Goal: Task Accomplishment & Management: Manage account settings

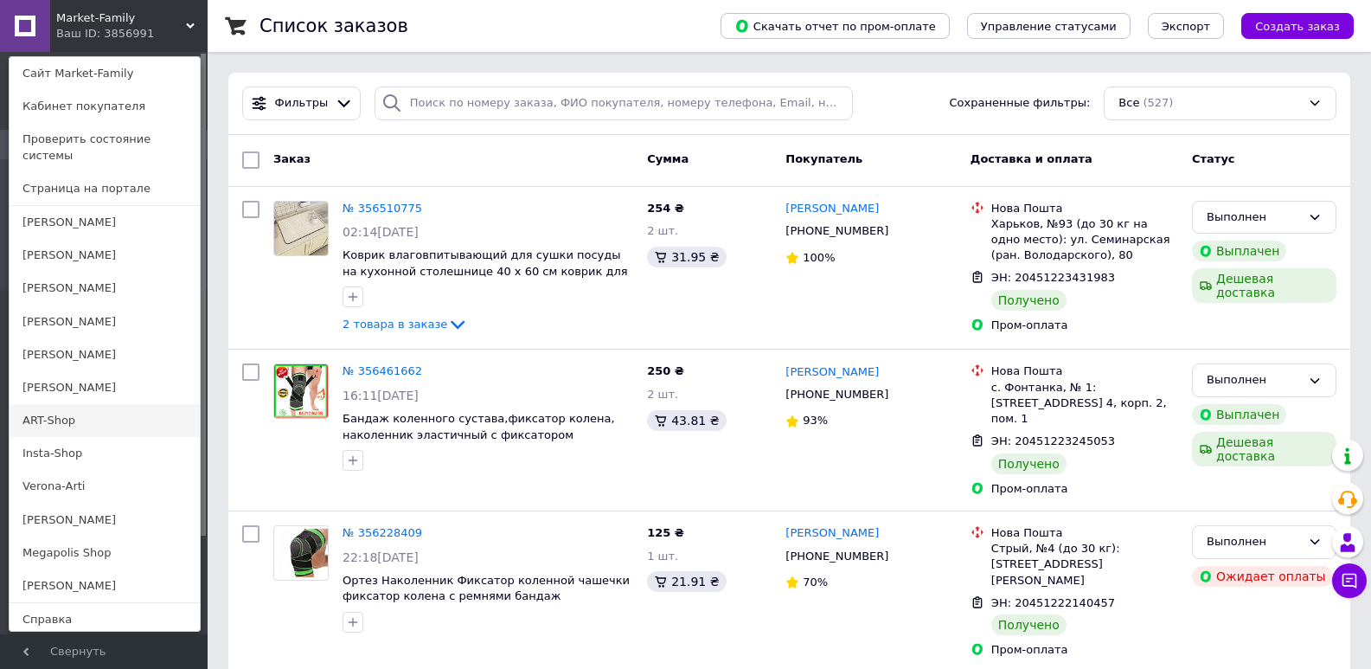
click at [49, 413] on link "ART-Shop" at bounding box center [105, 420] width 190 height 33
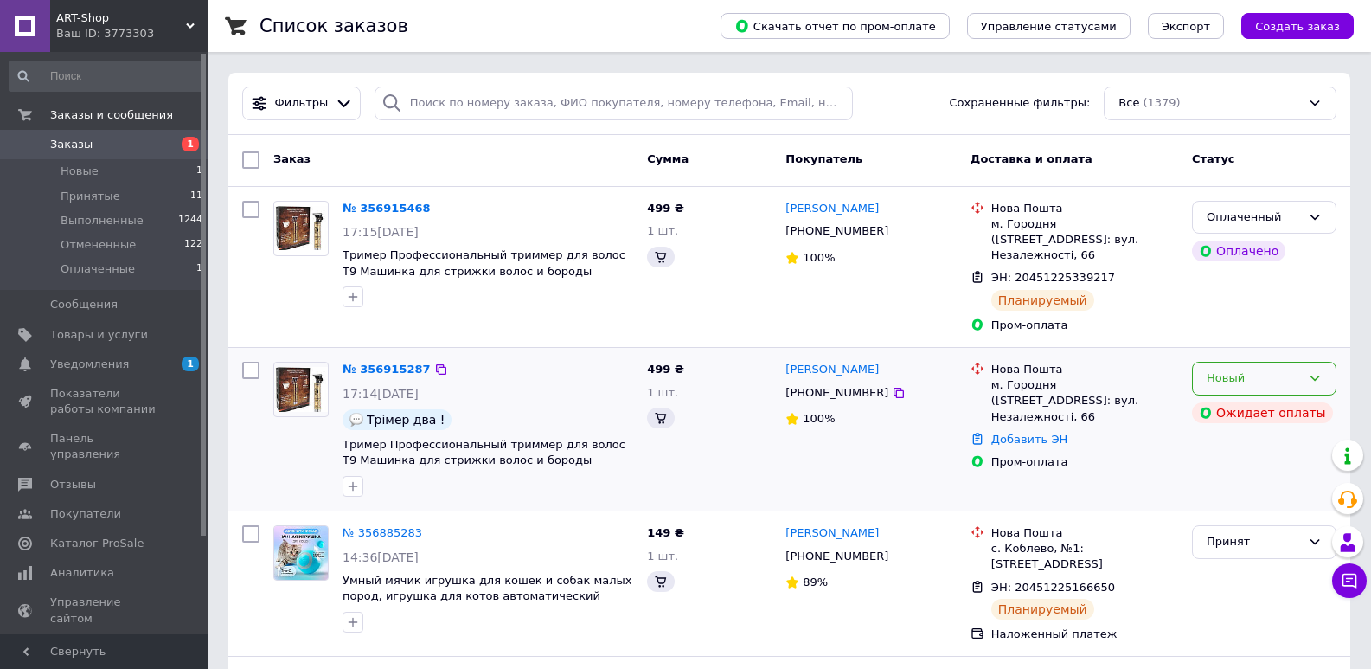
click at [1273, 374] on div "Новый" at bounding box center [1254, 378] width 94 height 18
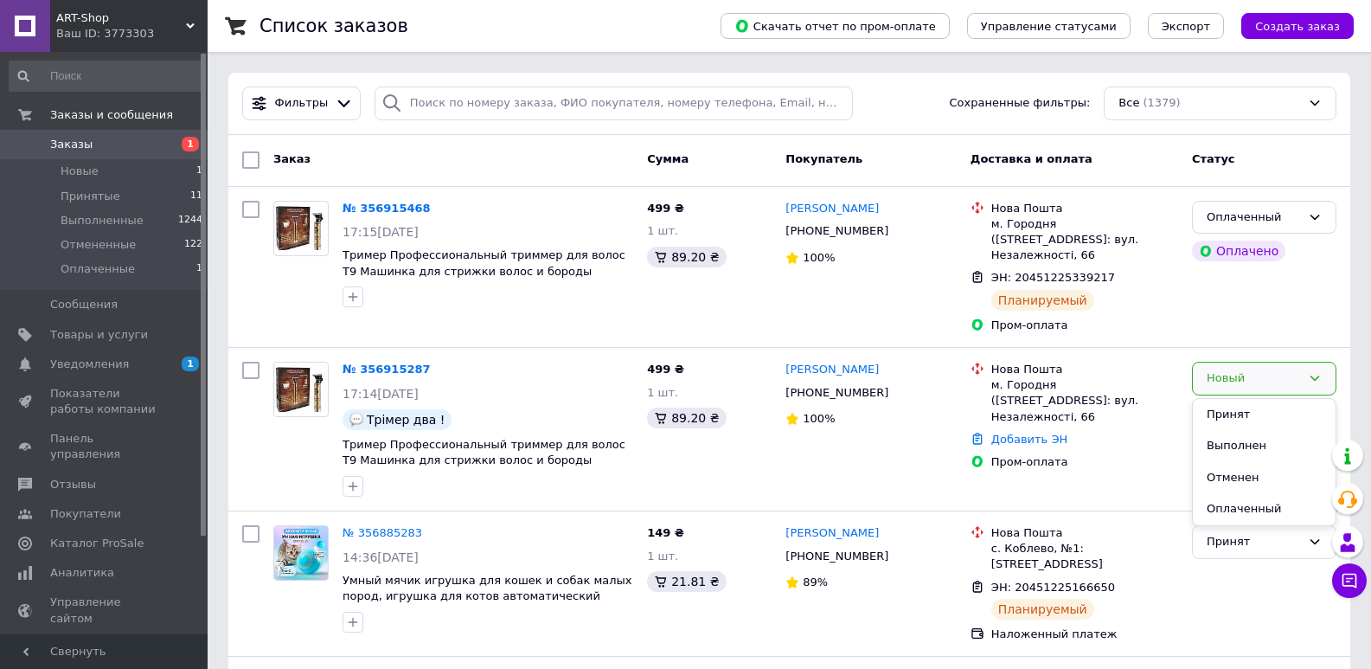
click at [1238, 341] on div "Оплаченный Оплачено" at bounding box center [1264, 267] width 158 height 147
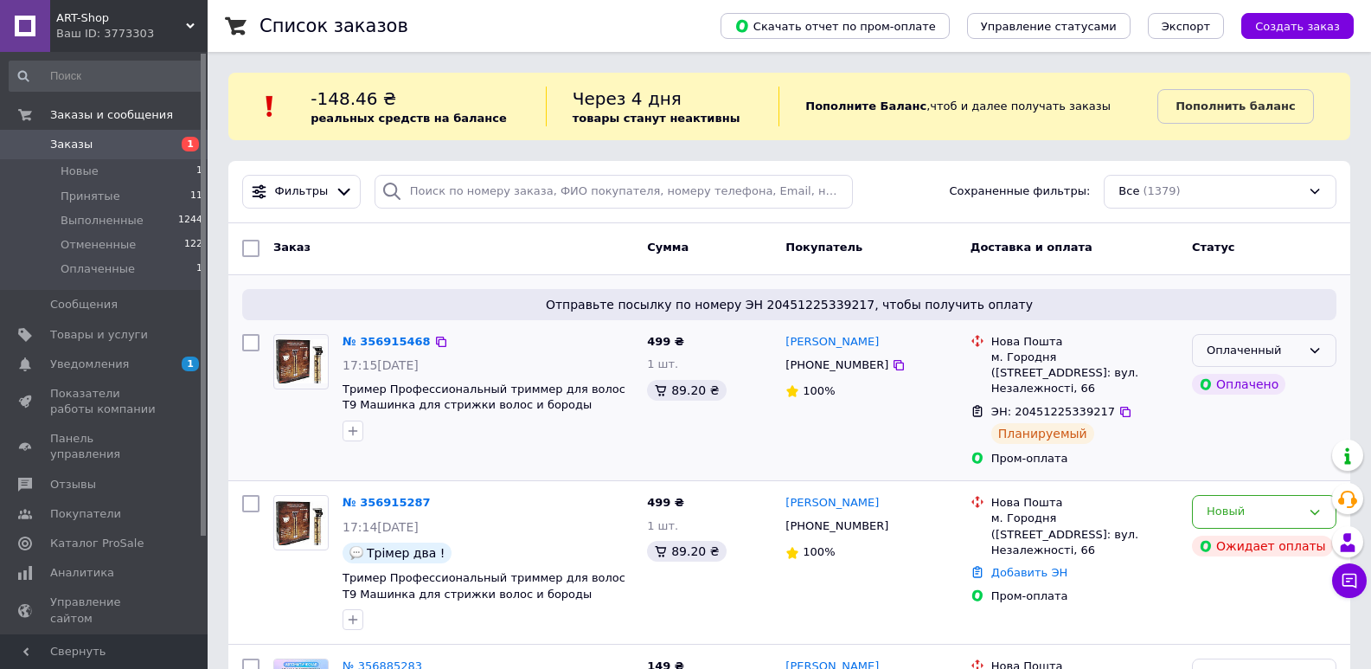
drag, startPoint x: 1241, startPoint y: 350, endPoint x: 1240, endPoint y: 365, distance: 14.8
click at [1241, 351] on div "Оплаченный" at bounding box center [1254, 351] width 94 height 18
click at [1238, 375] on li "Принят" at bounding box center [1264, 386] width 143 height 32
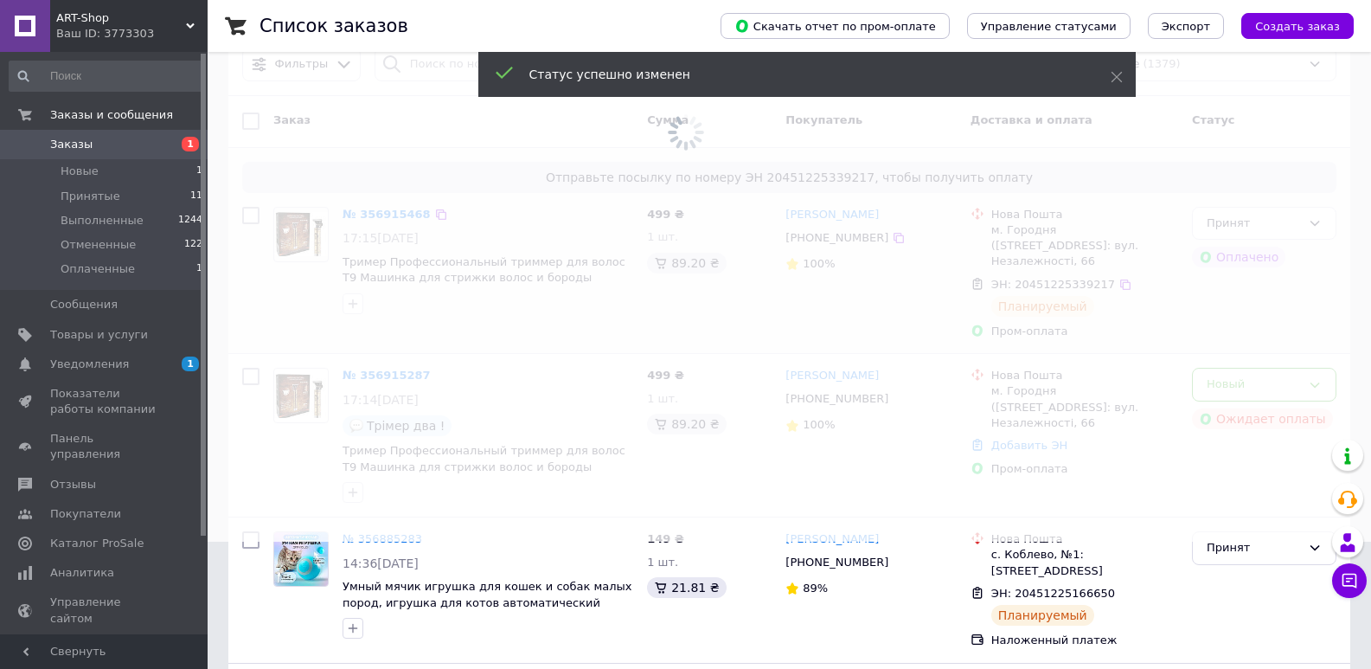
scroll to position [87, 0]
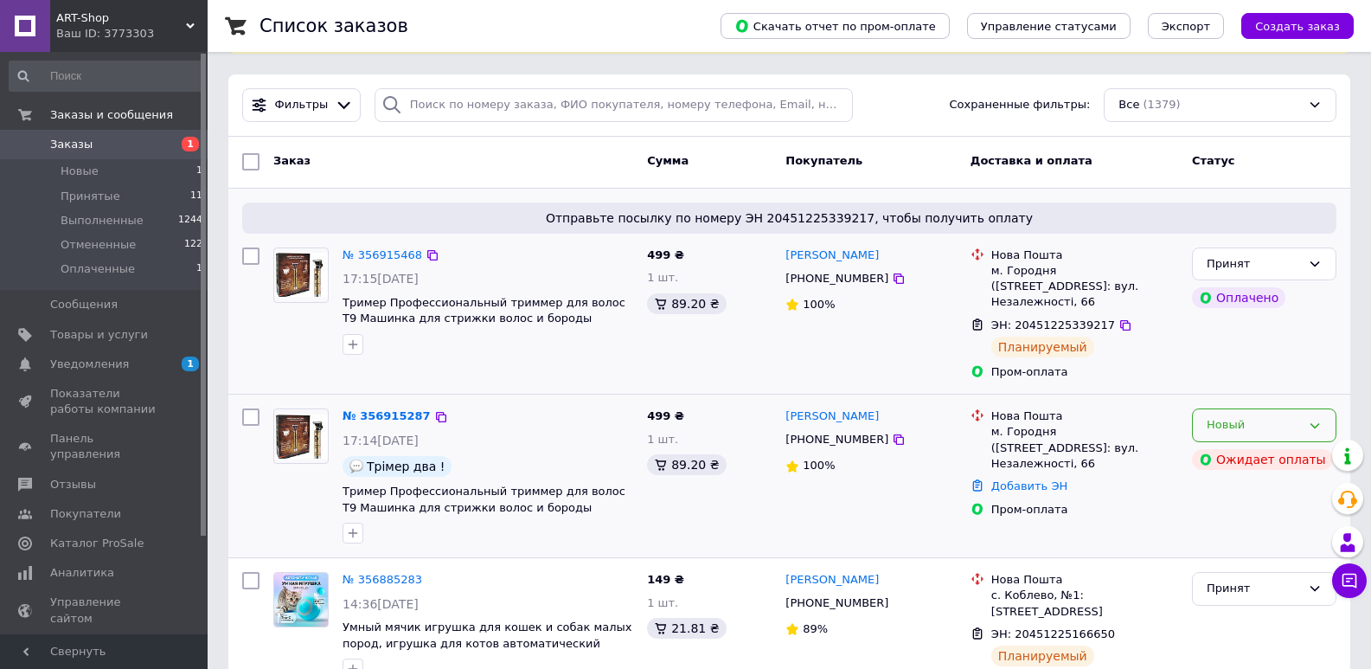
click at [1249, 420] on div "Новый" at bounding box center [1254, 425] width 94 height 18
click at [1242, 461] on li "Принят" at bounding box center [1264, 462] width 143 height 32
click at [46, 353] on link "Уведомления 1 0" at bounding box center [106, 363] width 213 height 29
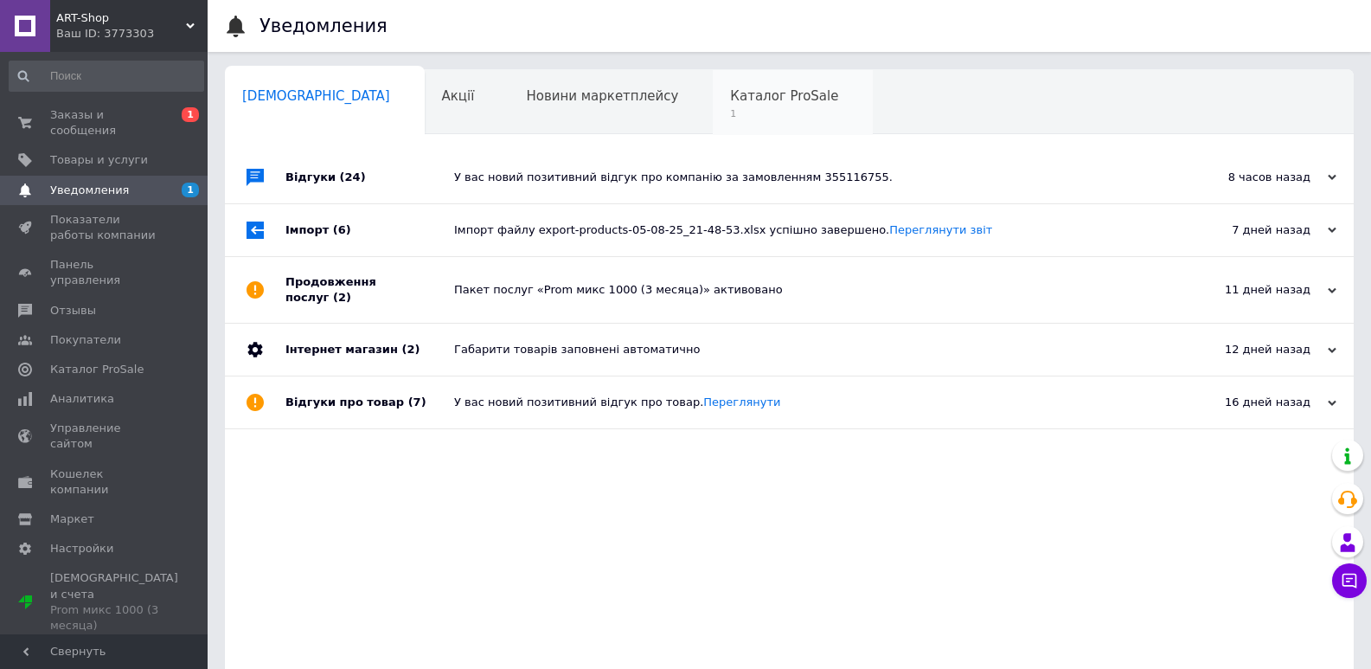
click at [713, 112] on div "Каталог ProSale 1" at bounding box center [793, 103] width 160 height 66
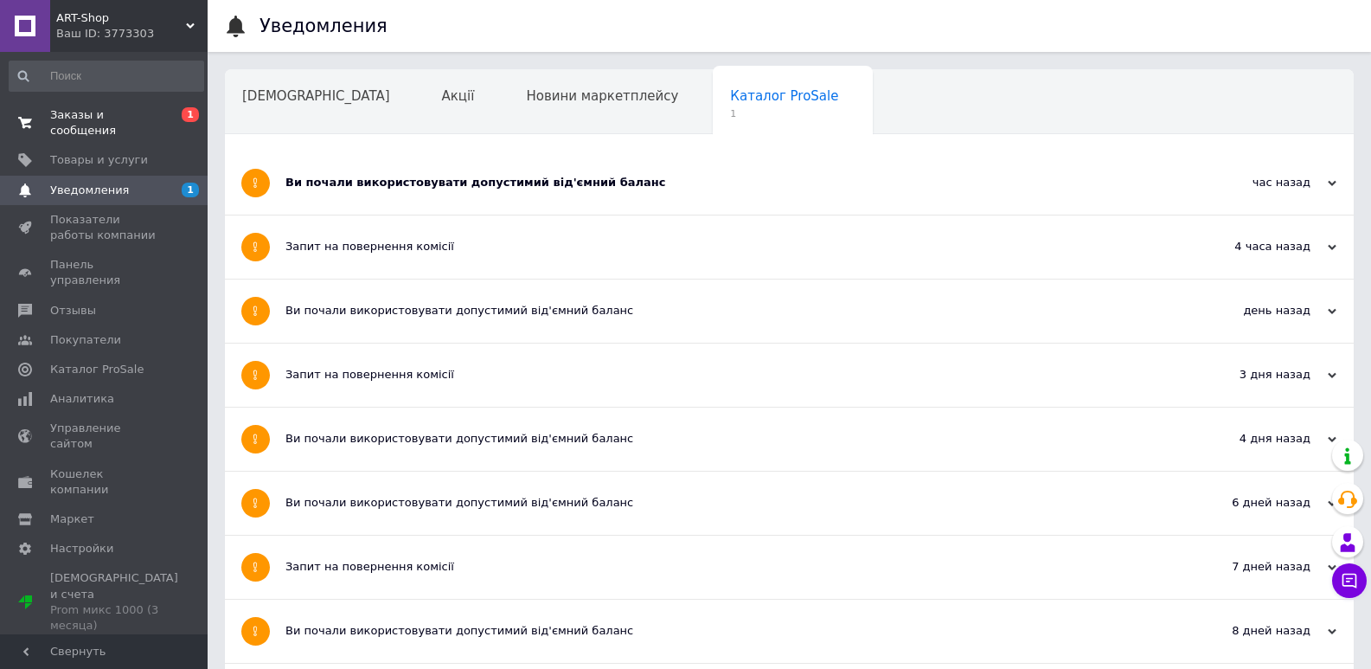
click at [140, 109] on span "Заказы и сообщения" at bounding box center [105, 122] width 110 height 31
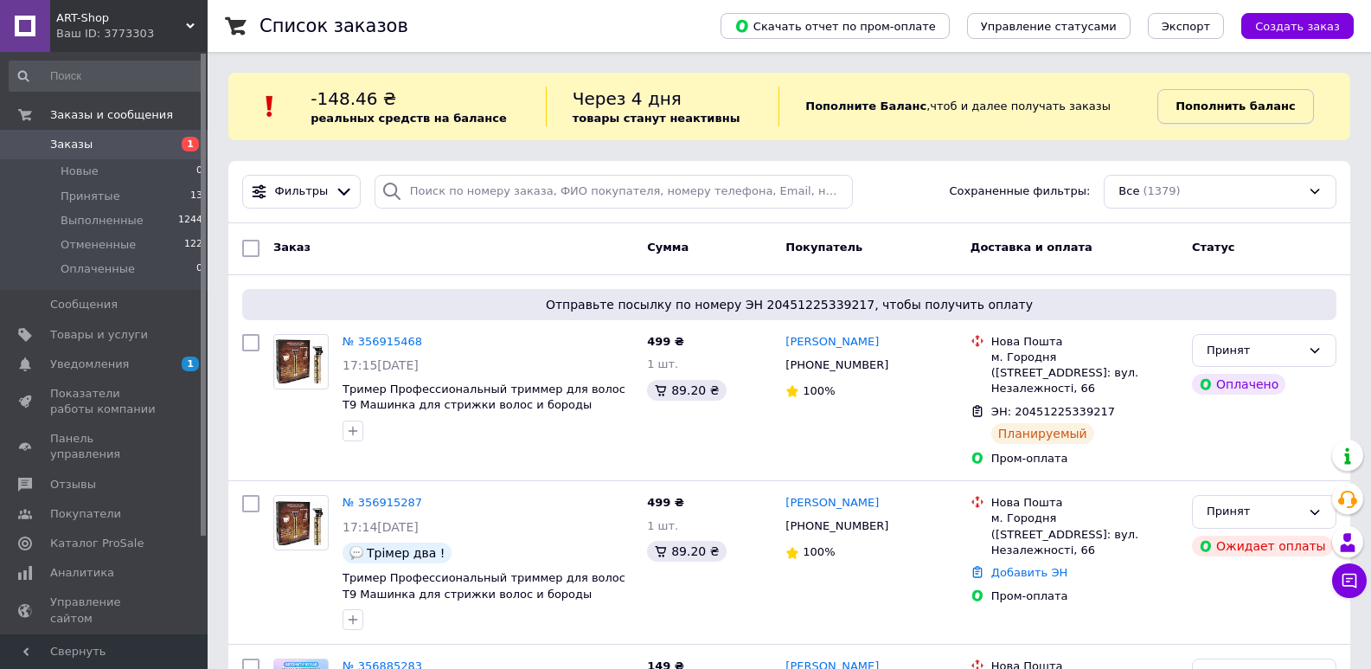
click at [1228, 106] on b "Пополнить баланс" at bounding box center [1235, 105] width 119 height 13
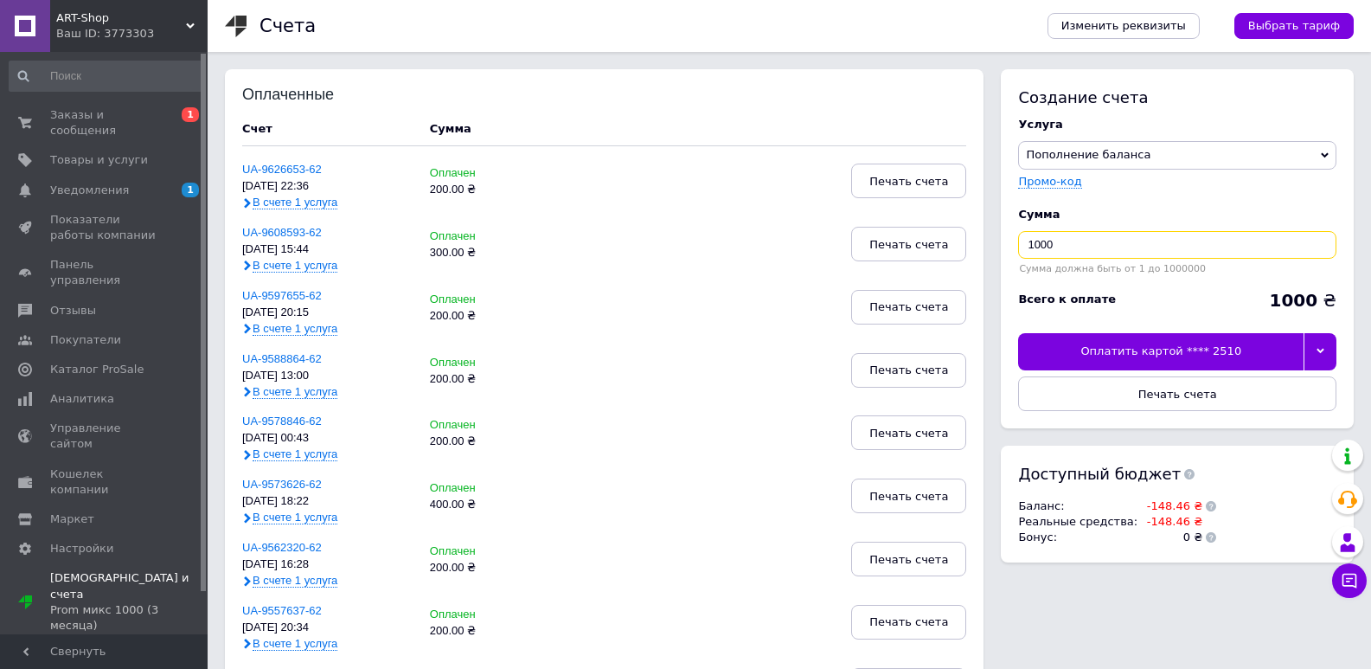
click at [1114, 245] on input "1000" at bounding box center [1177, 245] width 318 height 28
type input "1"
type input "300"
click at [1332, 352] on div at bounding box center [1320, 351] width 33 height 36
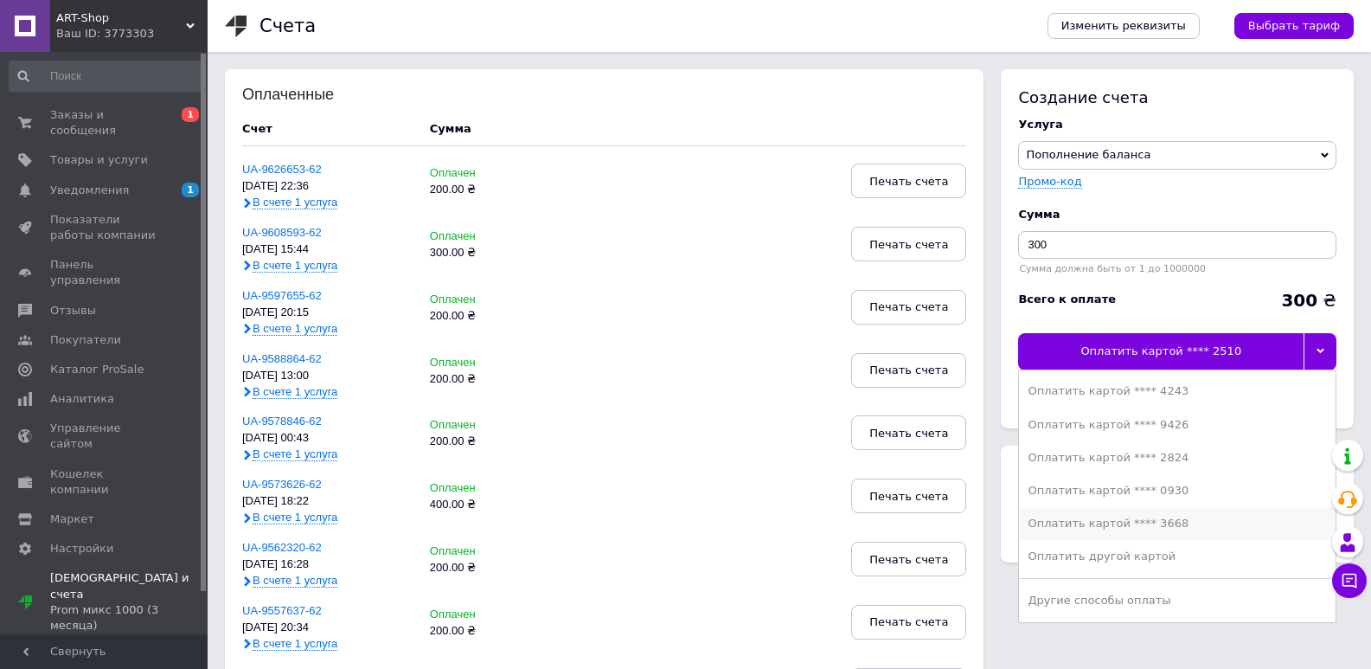
click at [1151, 522] on div "Оплатить картой **** 3668" at bounding box center [1177, 524] width 299 height 16
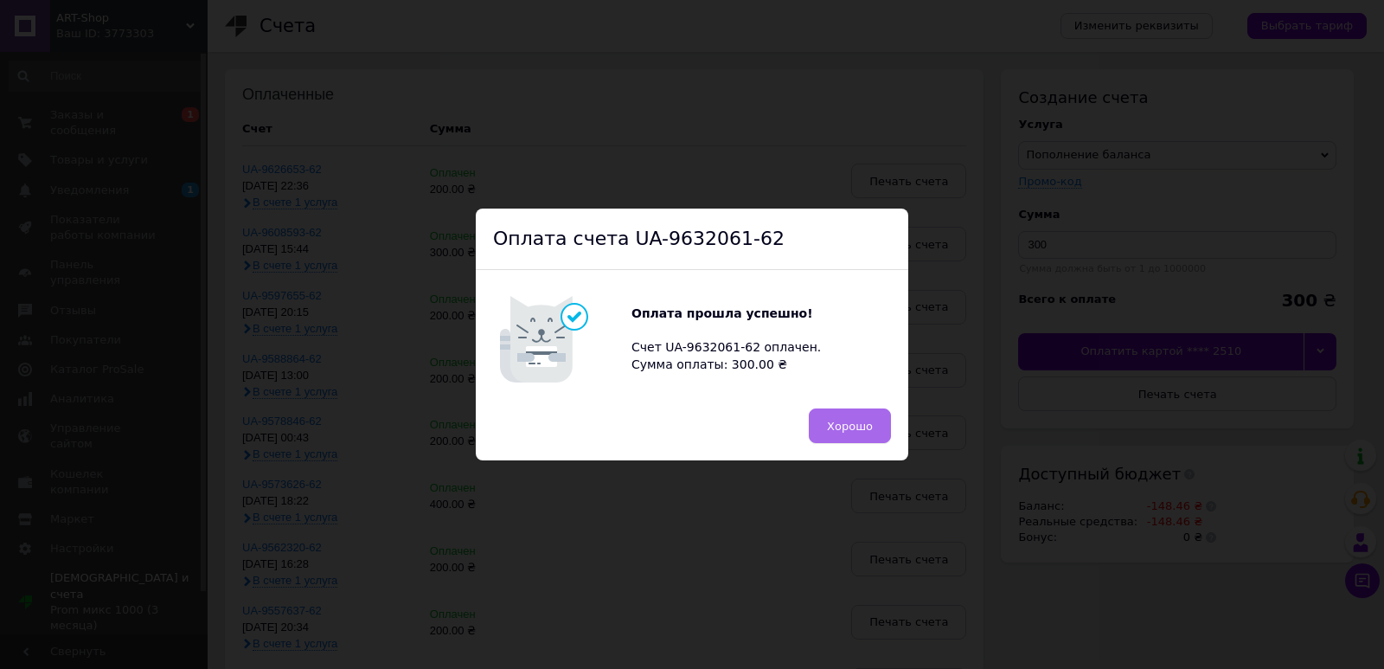
click at [853, 417] on button "Хорошо" at bounding box center [850, 425] width 82 height 35
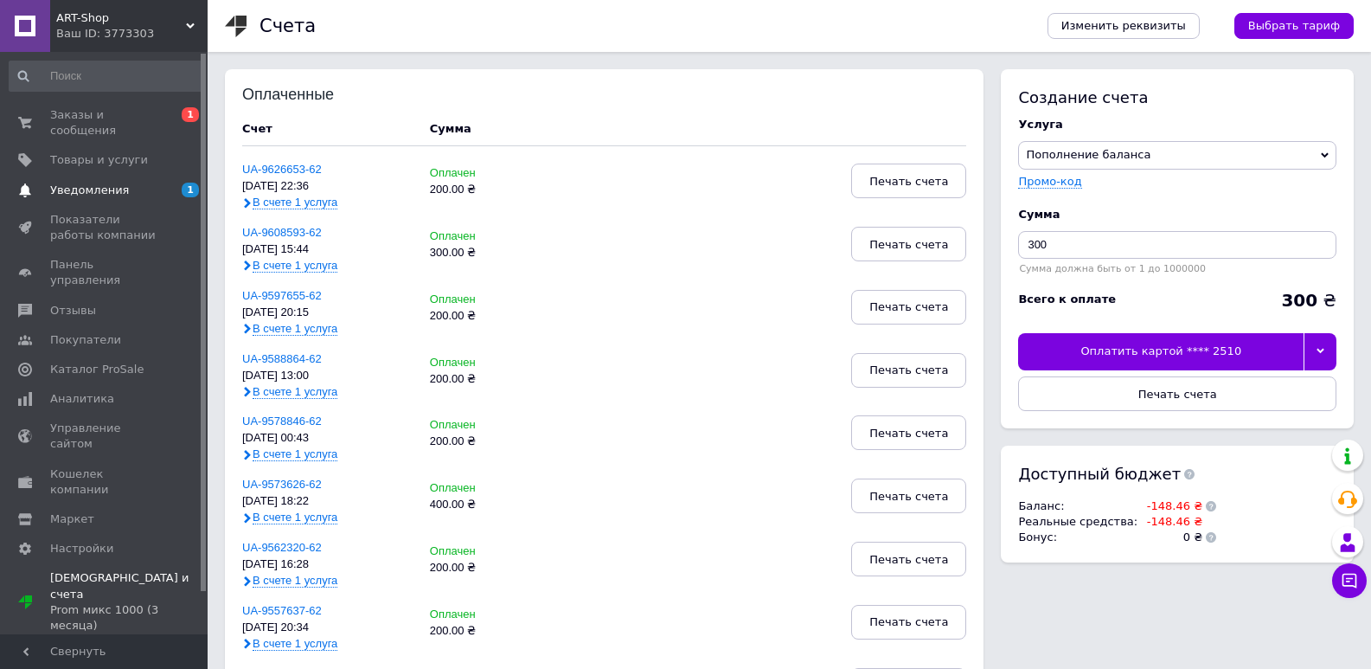
click at [149, 183] on span "Уведомления" at bounding box center [105, 191] width 110 height 16
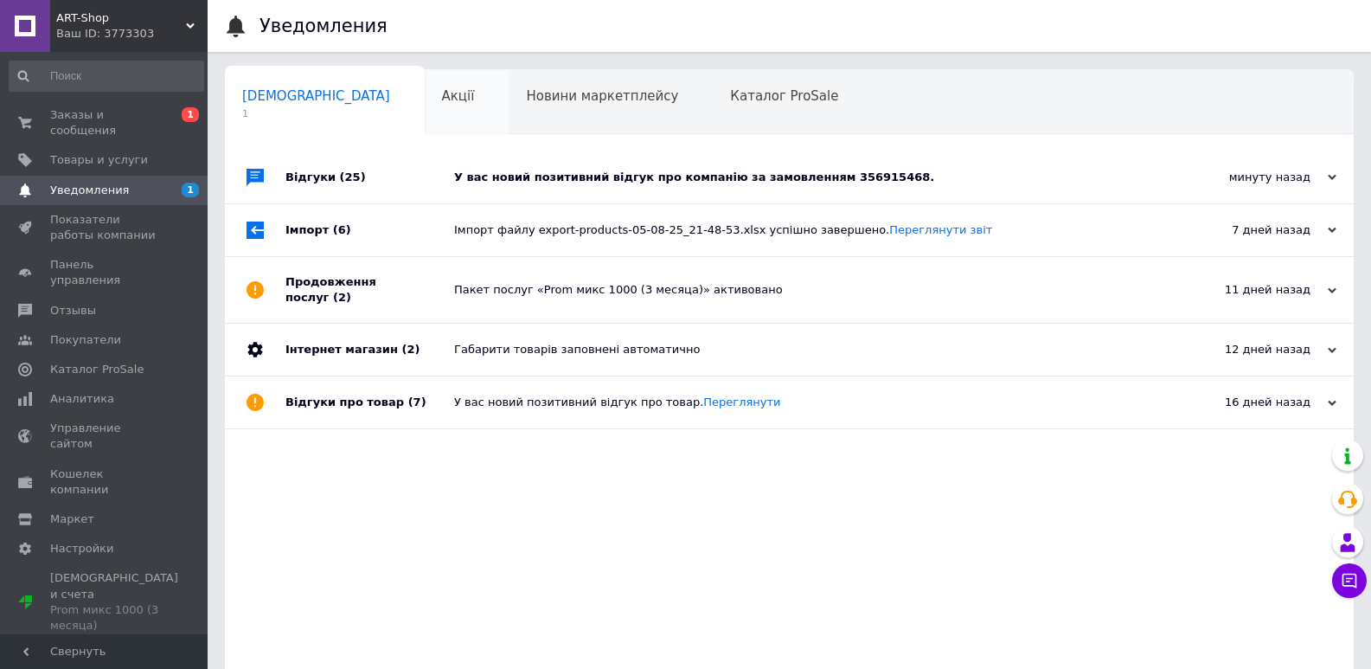
click at [425, 98] on div "Акції 0" at bounding box center [467, 103] width 85 height 66
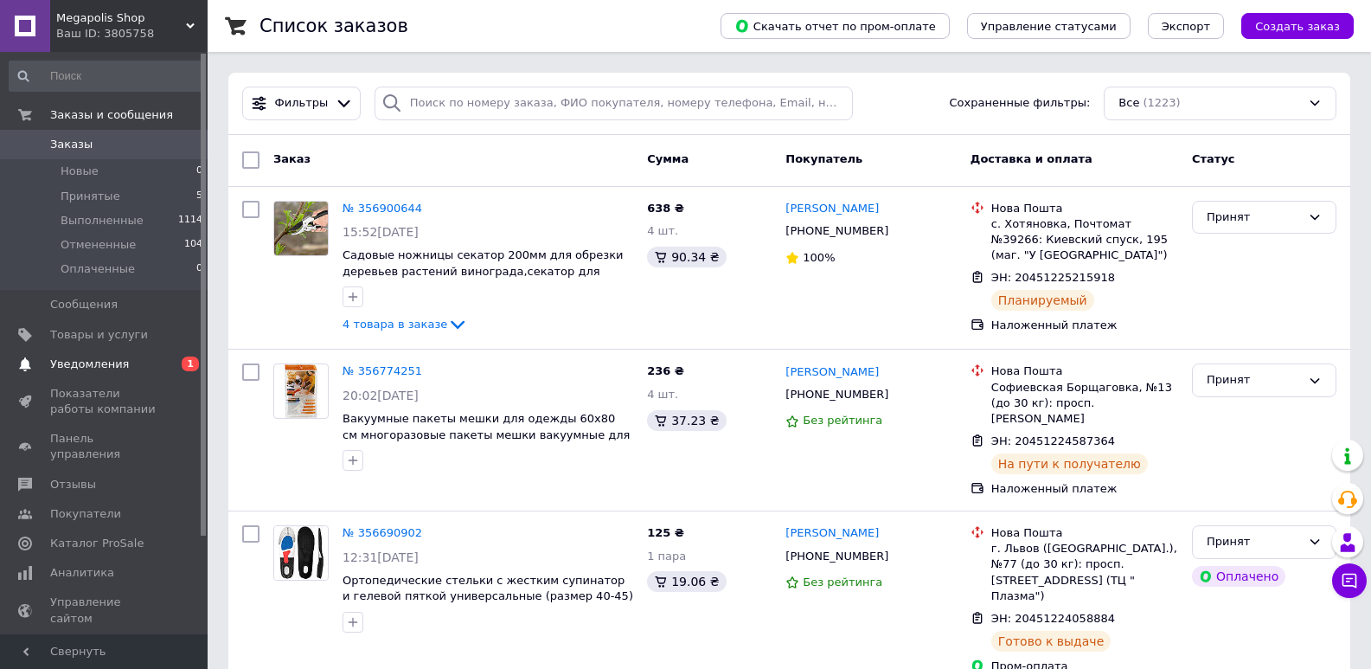
drag, startPoint x: 123, startPoint y: 363, endPoint x: 537, endPoint y: 136, distance: 472.7
click at [121, 363] on span "Уведомления" at bounding box center [105, 364] width 110 height 16
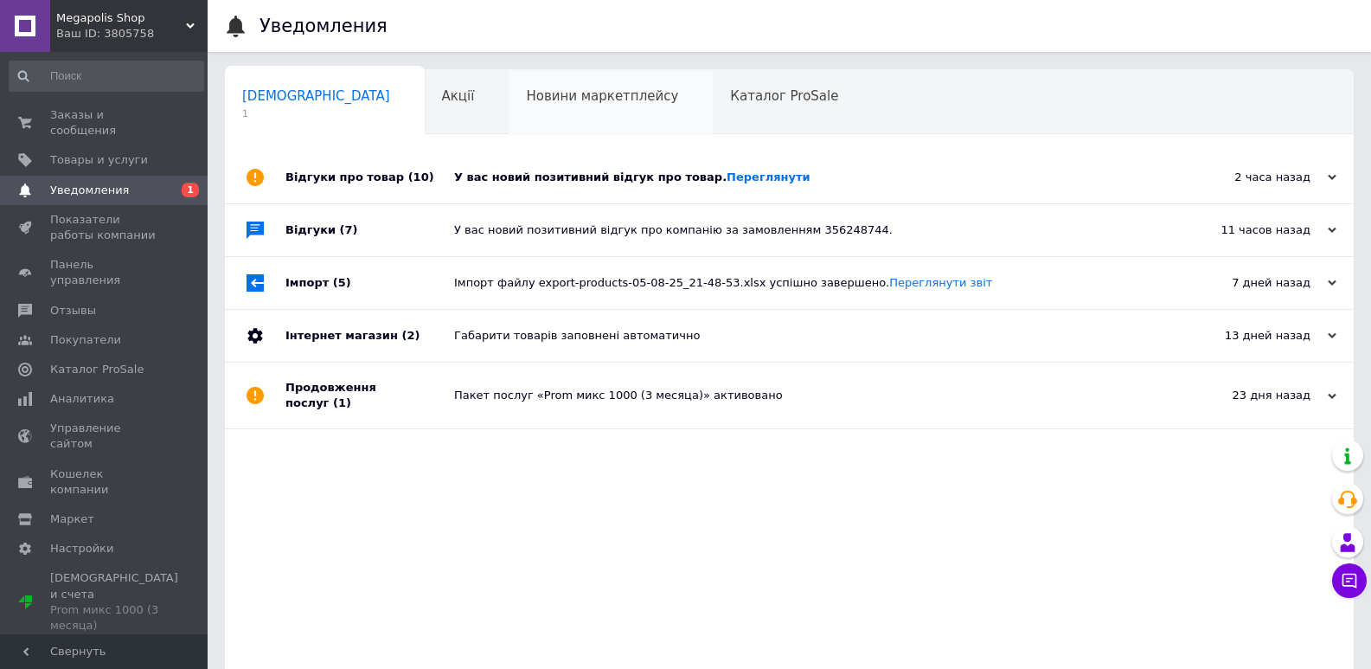
click at [509, 109] on div "Новини маркетплейсу 0" at bounding box center [611, 103] width 204 height 66
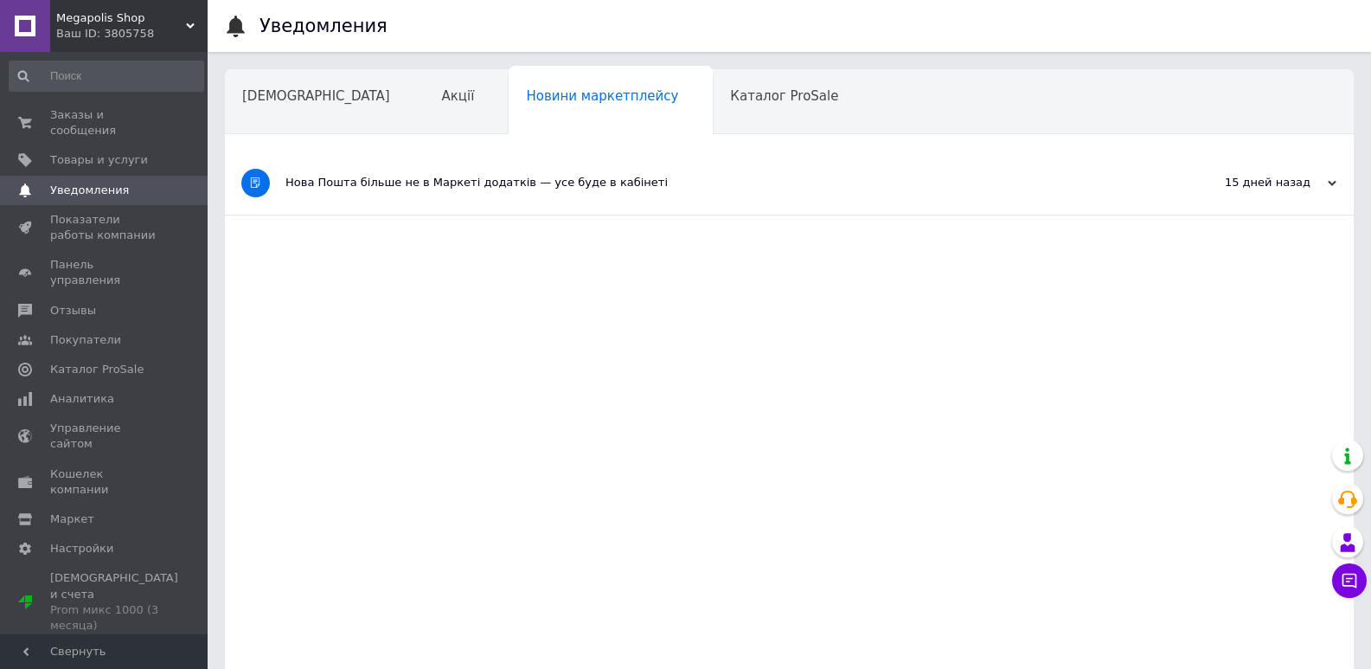
click at [113, 38] on div "Ваш ID: 3805758" at bounding box center [131, 34] width 151 height 16
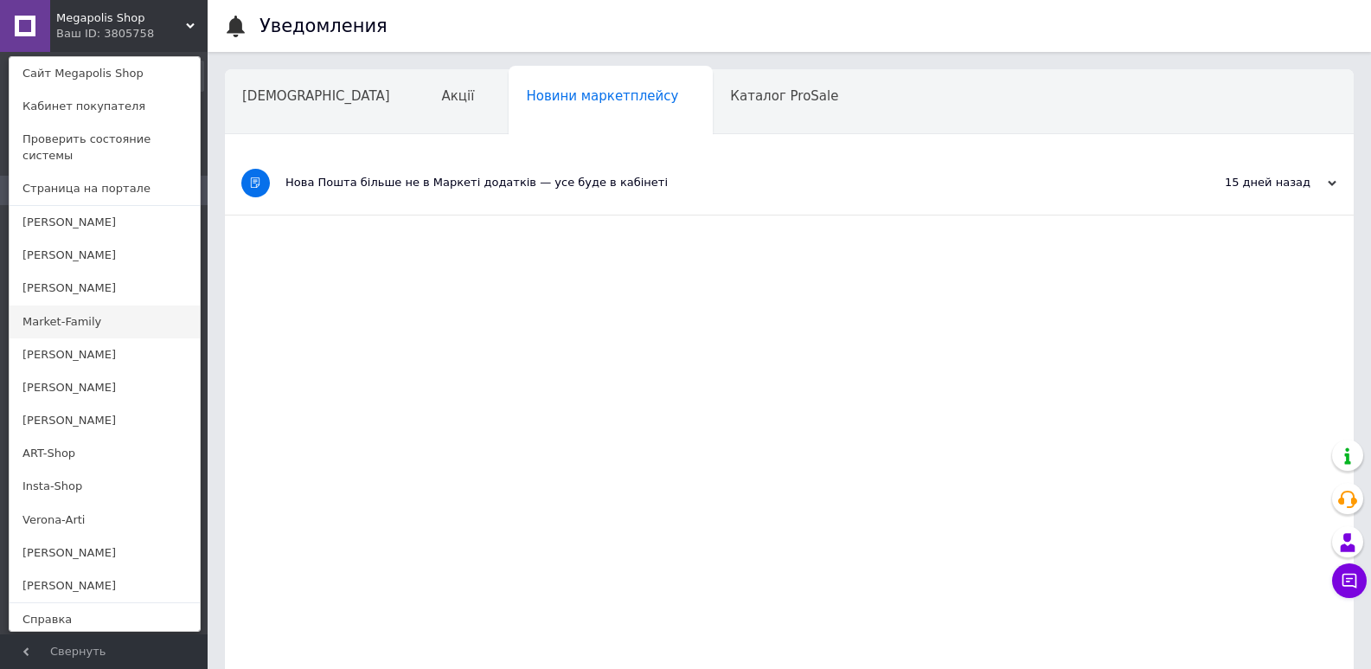
click at [38, 305] on link "Market-Family" at bounding box center [105, 321] width 190 height 33
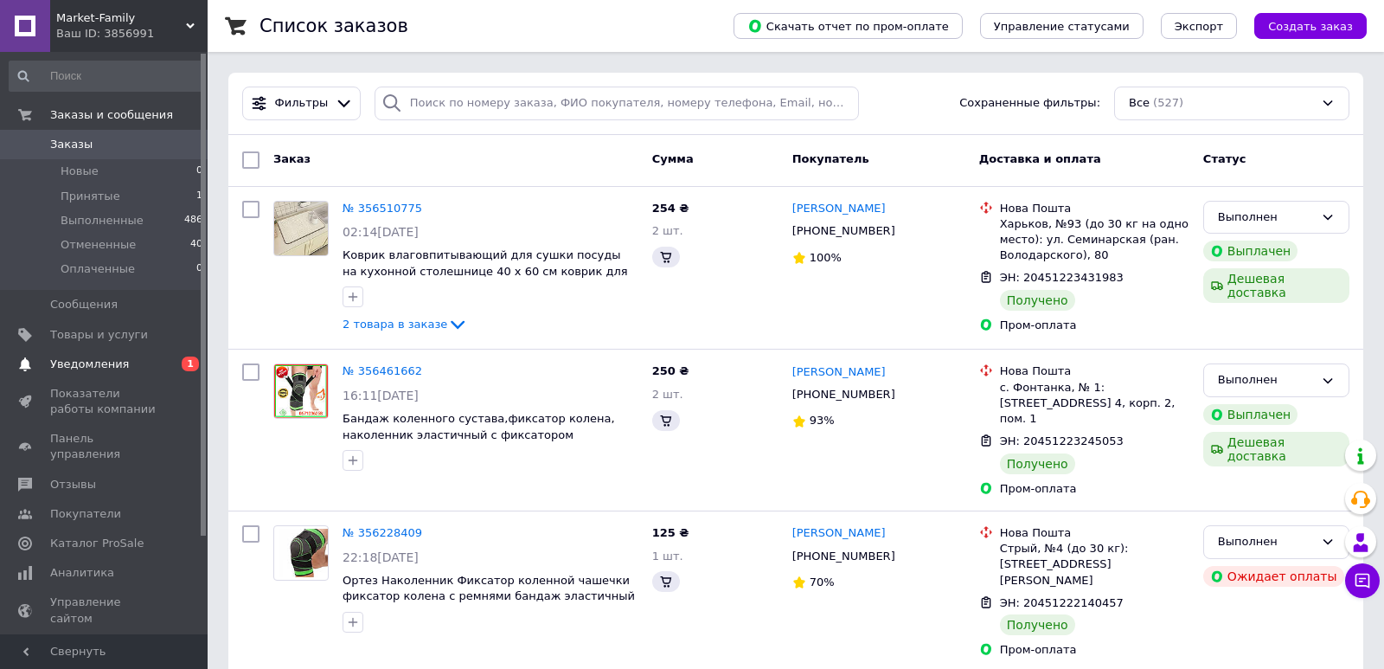
click at [99, 358] on span "Уведомления" at bounding box center [89, 364] width 79 height 16
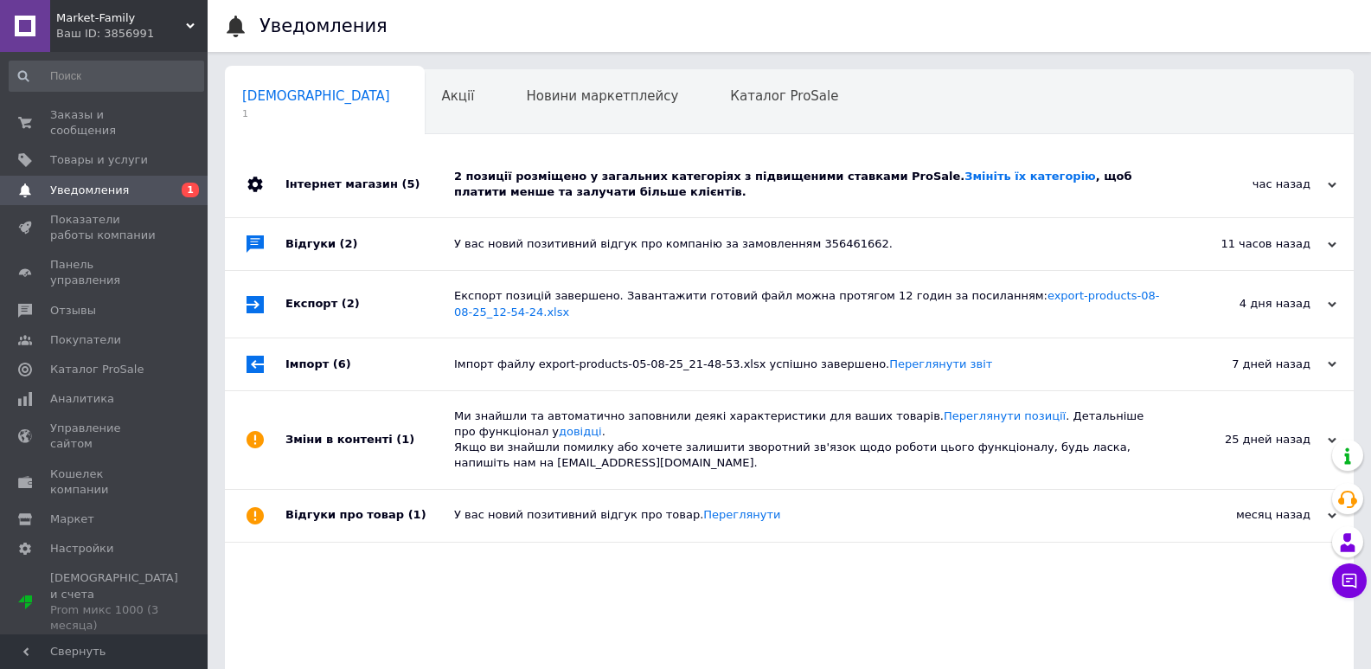
click at [509, 114] on div "Новини маркетплейсу 0" at bounding box center [611, 103] width 204 height 66
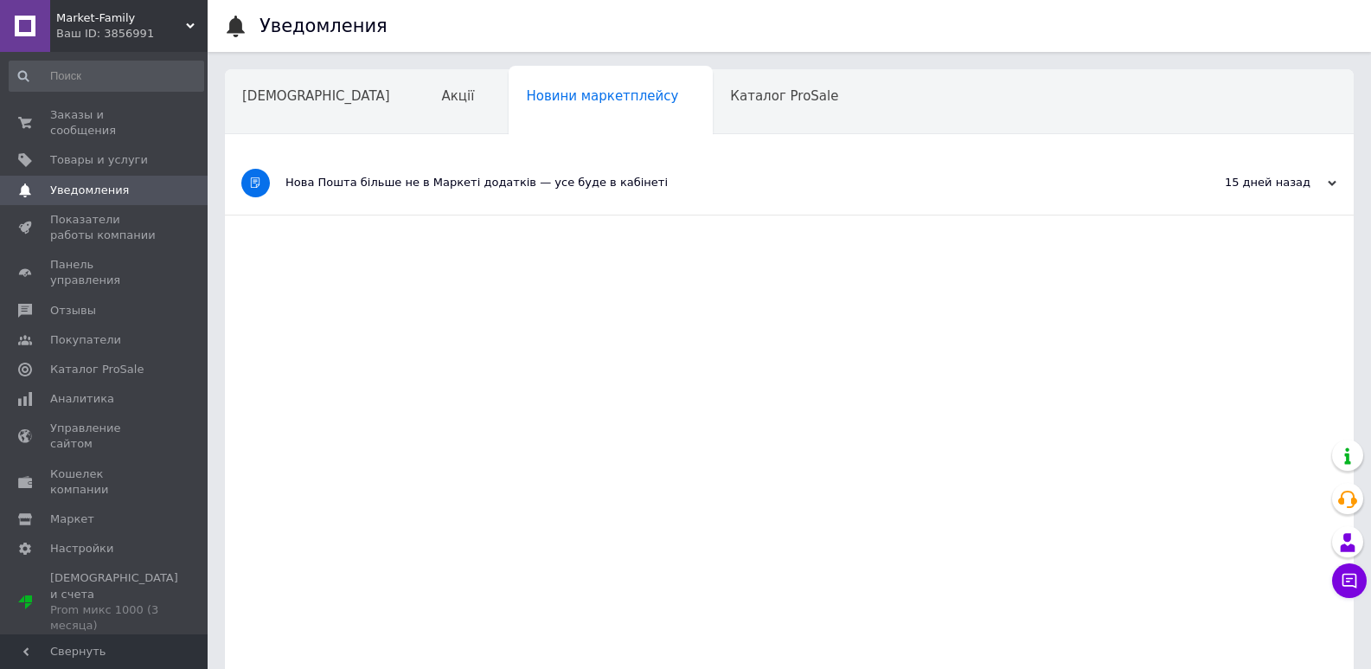
click at [93, 1] on div "Market-Family Ваш ID: 3856991" at bounding box center [128, 26] width 157 height 52
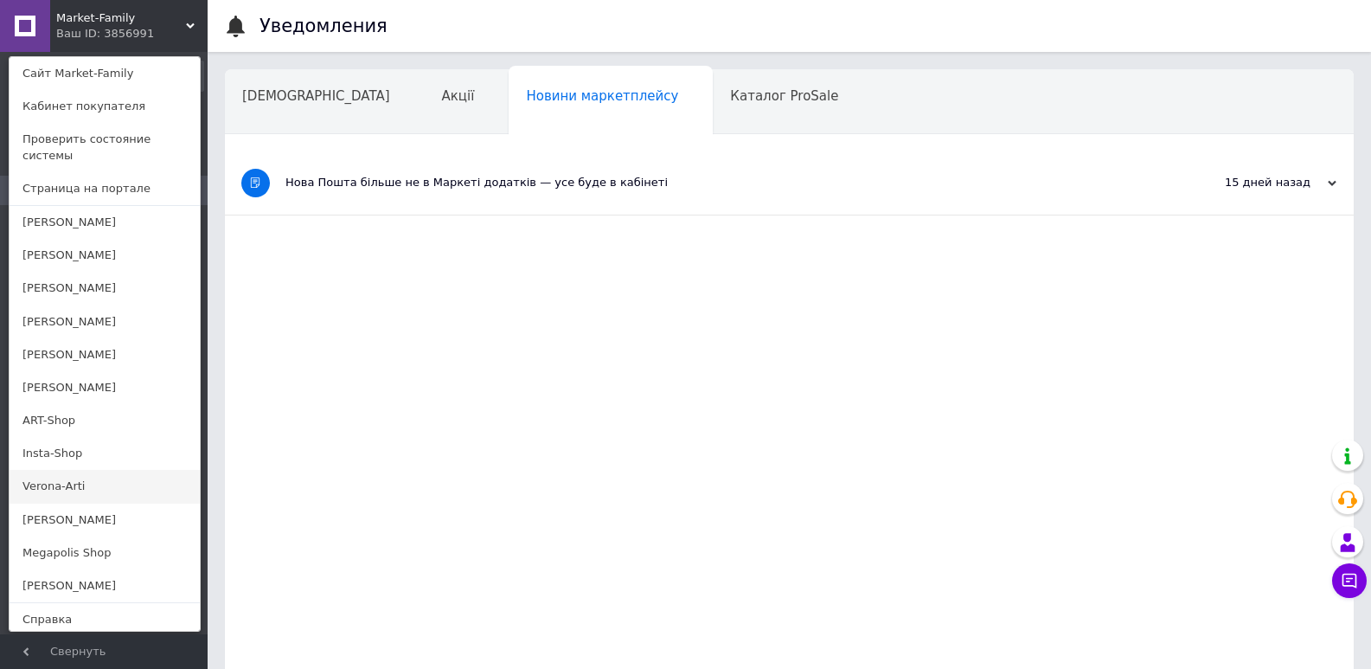
click at [40, 471] on link "Verona-Arti" at bounding box center [105, 486] width 190 height 33
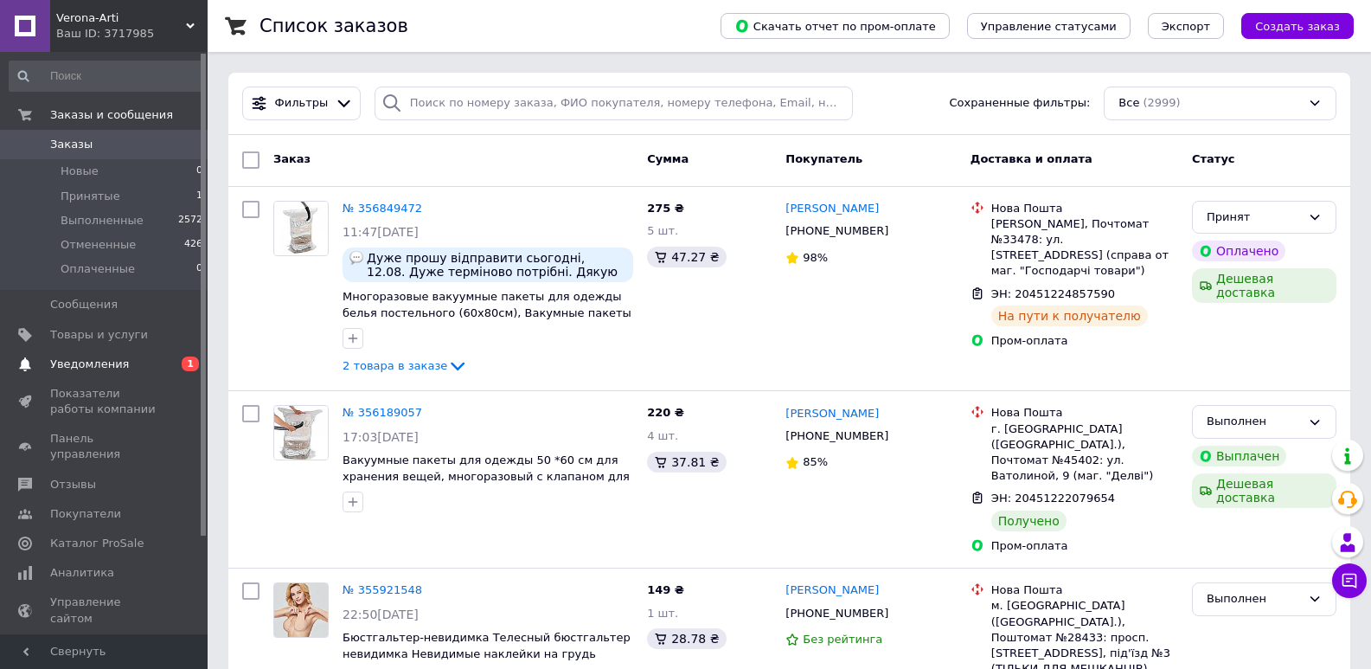
click at [135, 365] on span "Уведомления" at bounding box center [105, 364] width 110 height 16
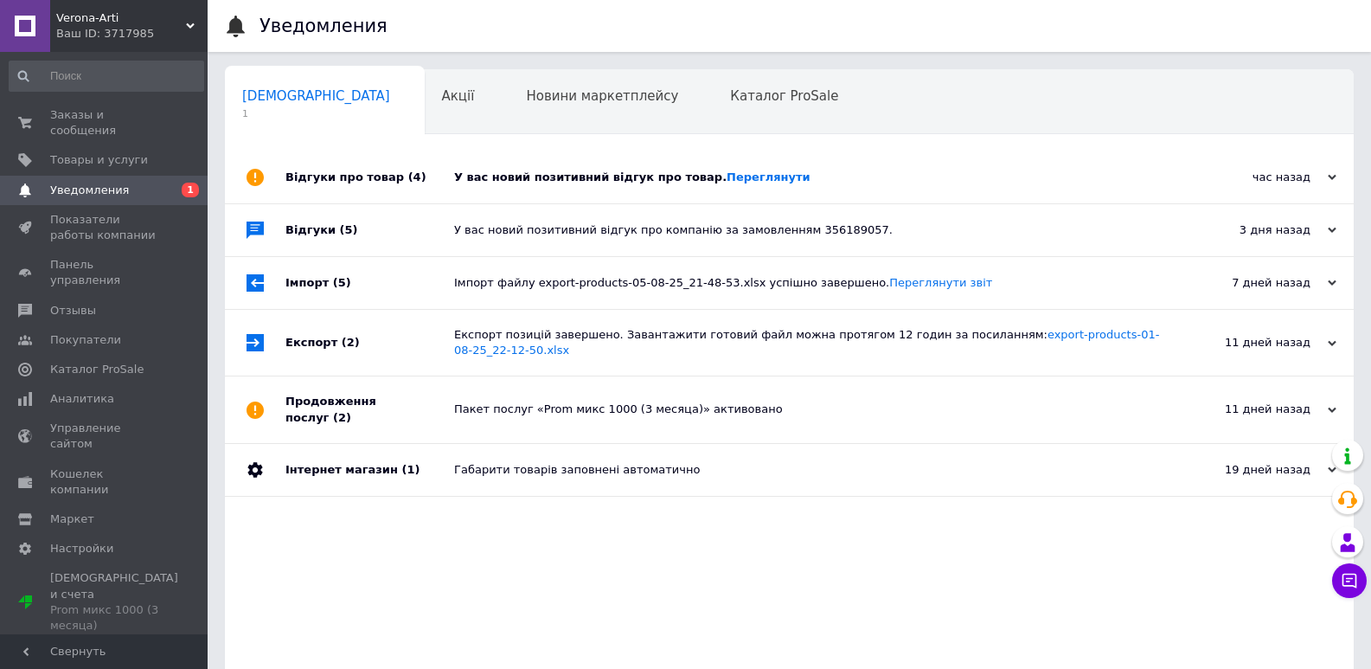
click at [397, 196] on div "Відгуки про товар (4)" at bounding box center [369, 177] width 169 height 52
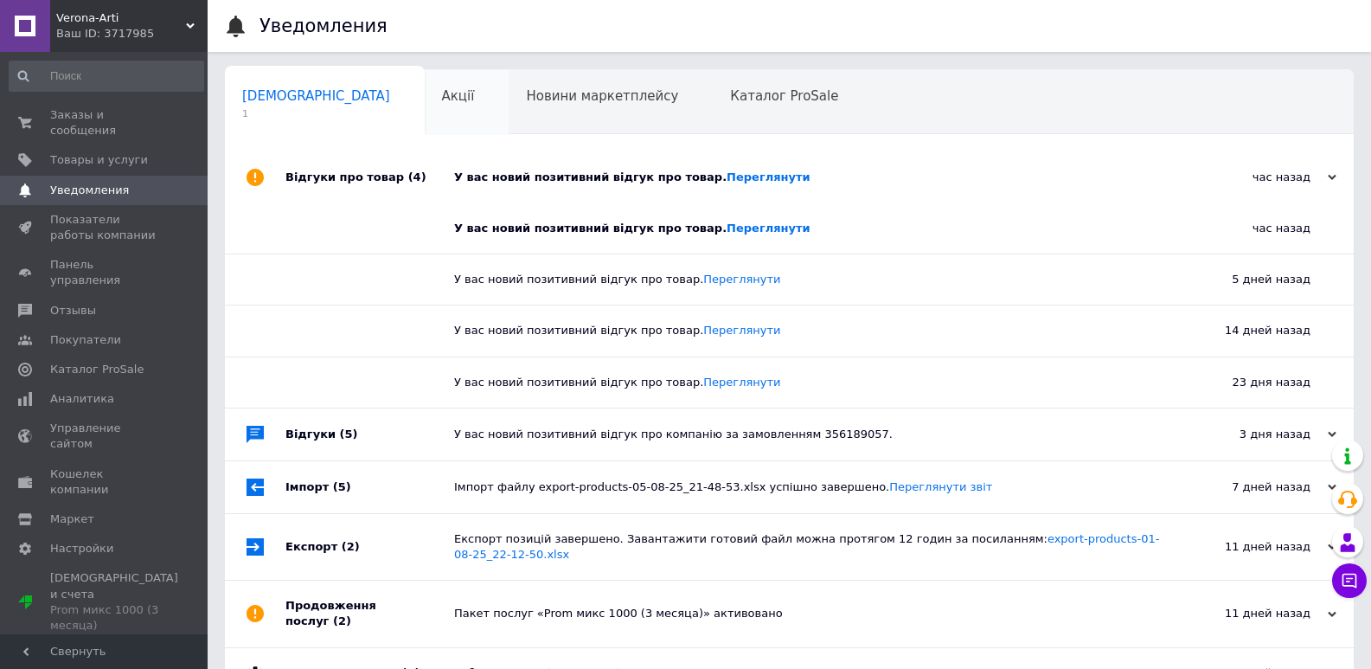
click at [442, 93] on span "Акції" at bounding box center [458, 96] width 33 height 16
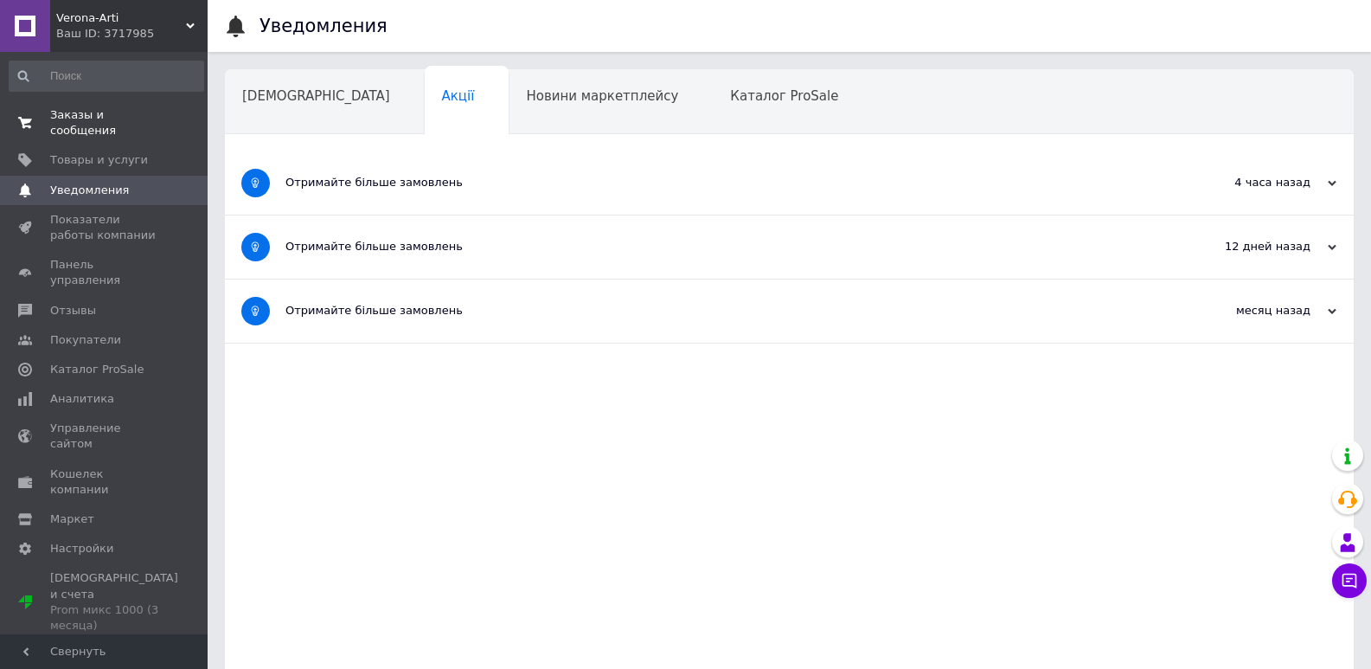
click at [94, 103] on link "Заказы и сообщения 0 0" at bounding box center [106, 122] width 213 height 45
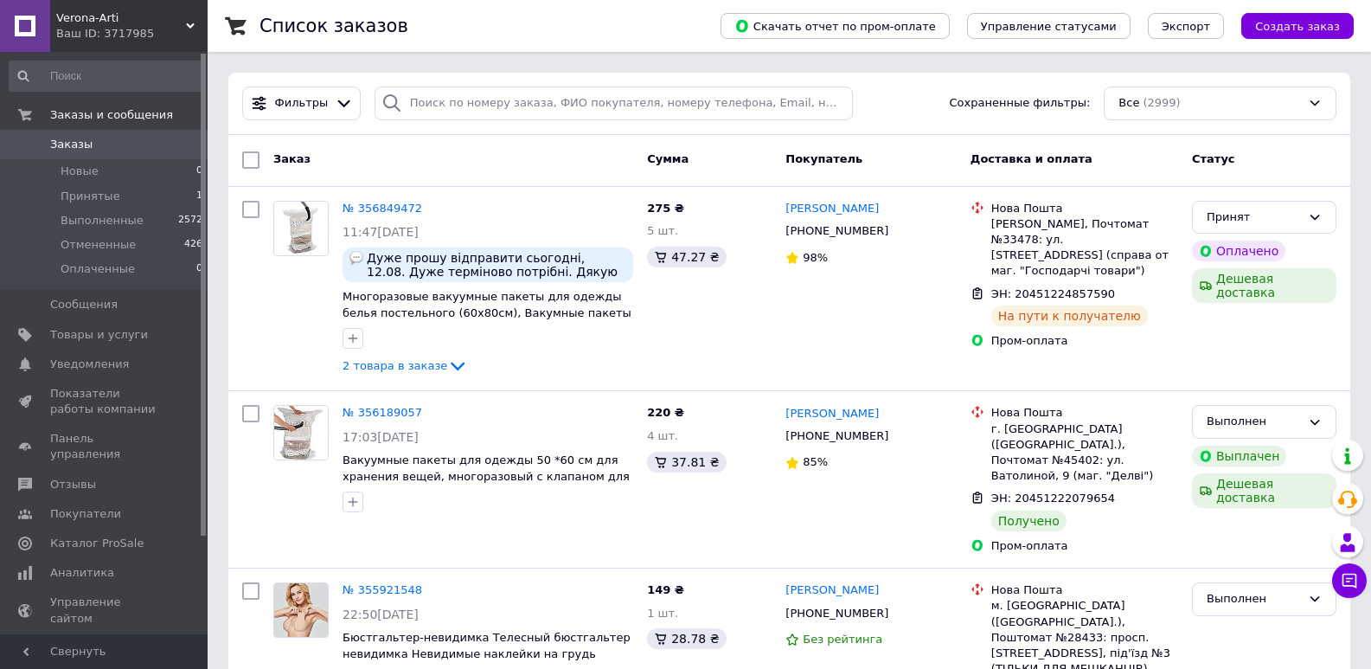
click at [136, 40] on div "Ваш ID: 3717985" at bounding box center [131, 34] width 151 height 16
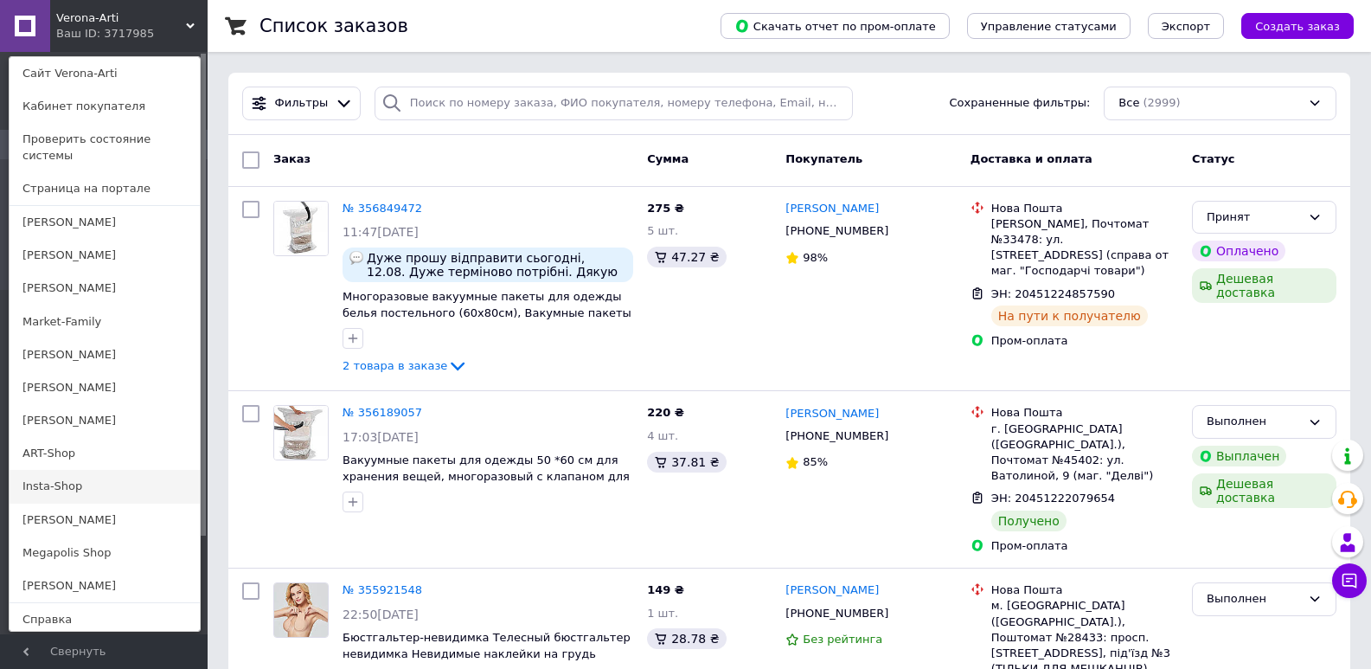
click at [48, 484] on link "Insta-Shop" at bounding box center [105, 486] width 190 height 33
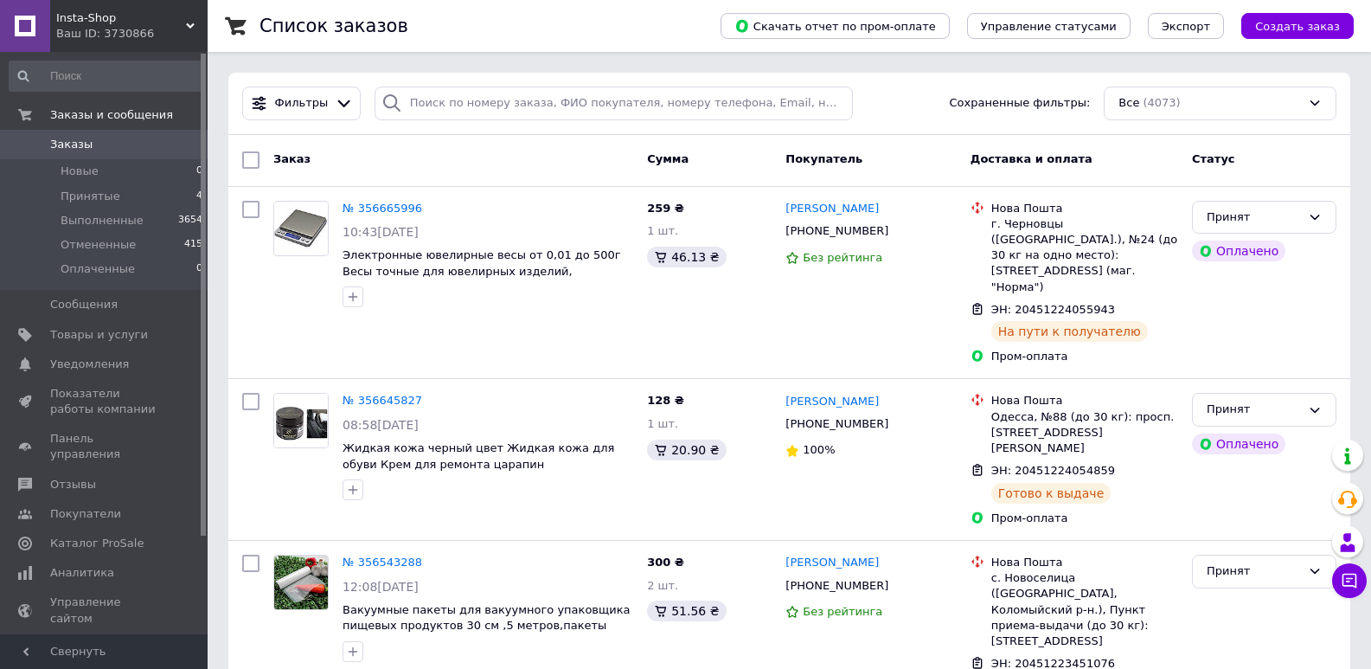
click at [90, 31] on div "Ваш ID: 3730866" at bounding box center [131, 34] width 151 height 16
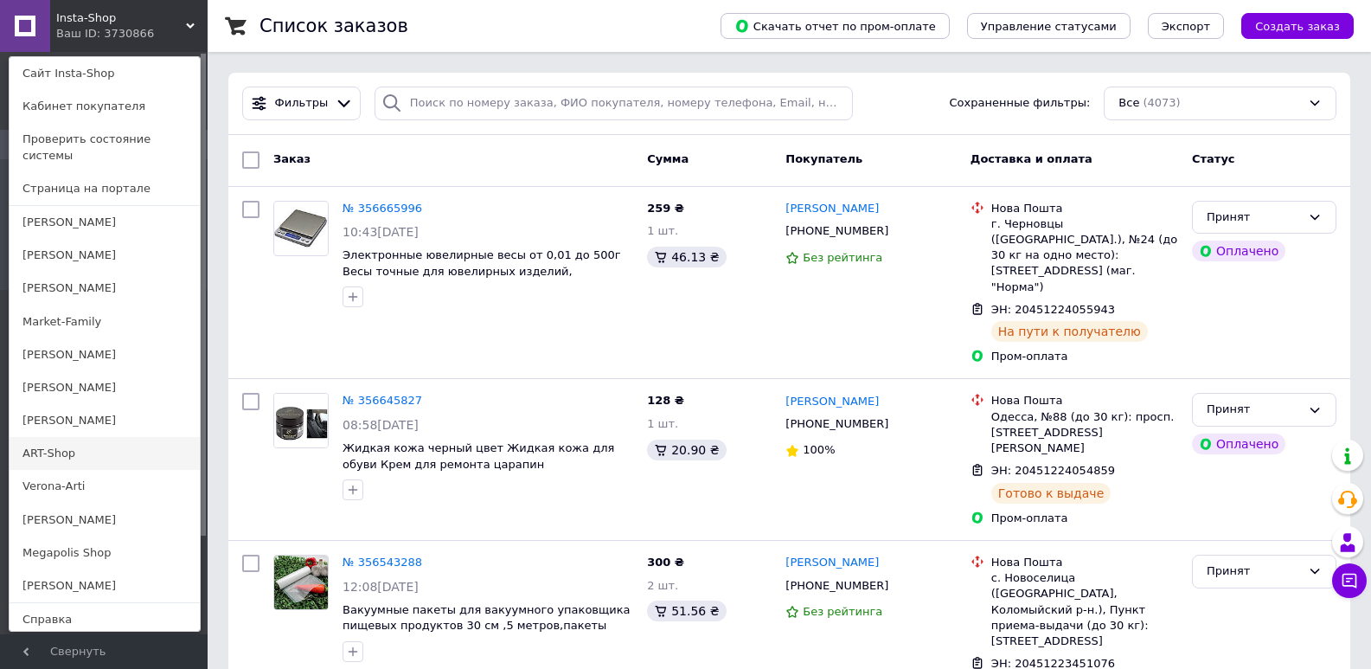
click at [61, 440] on link "ART-Shop" at bounding box center [105, 453] width 190 height 33
